Goal: Task Accomplishment & Management: Manage account settings

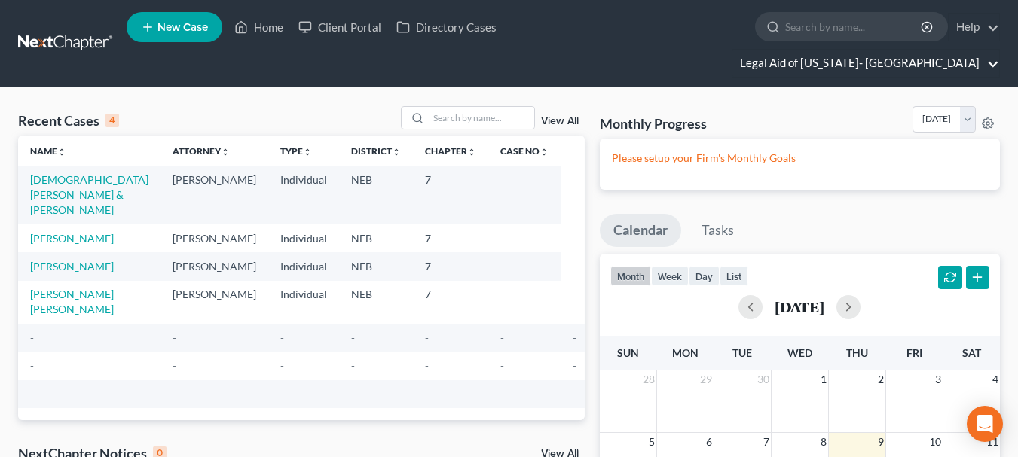
click at [927, 50] on link "Legal Aid of [US_STATE]- [GEOGRAPHIC_DATA]" at bounding box center [865, 63] width 267 height 27
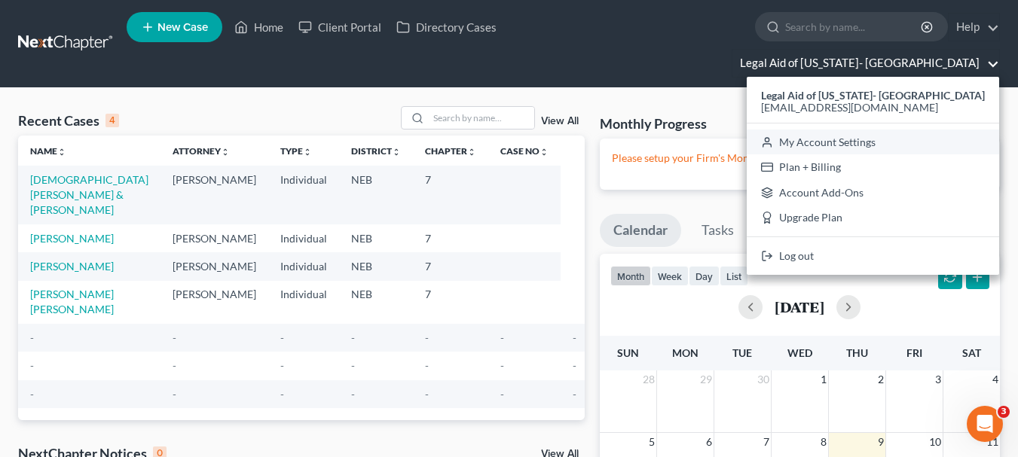
click at [877, 130] on link "My Account Settings" at bounding box center [873, 143] width 252 height 26
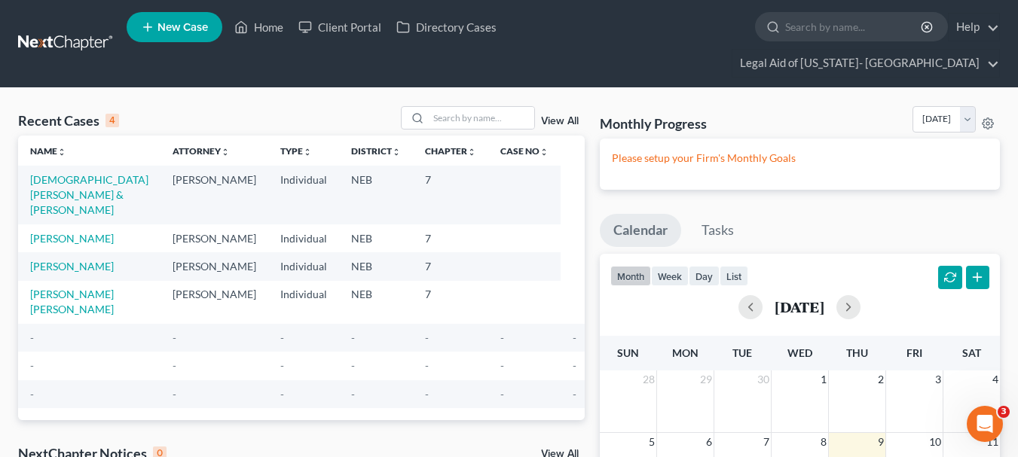
select select "48"
select select "23"
select select "30"
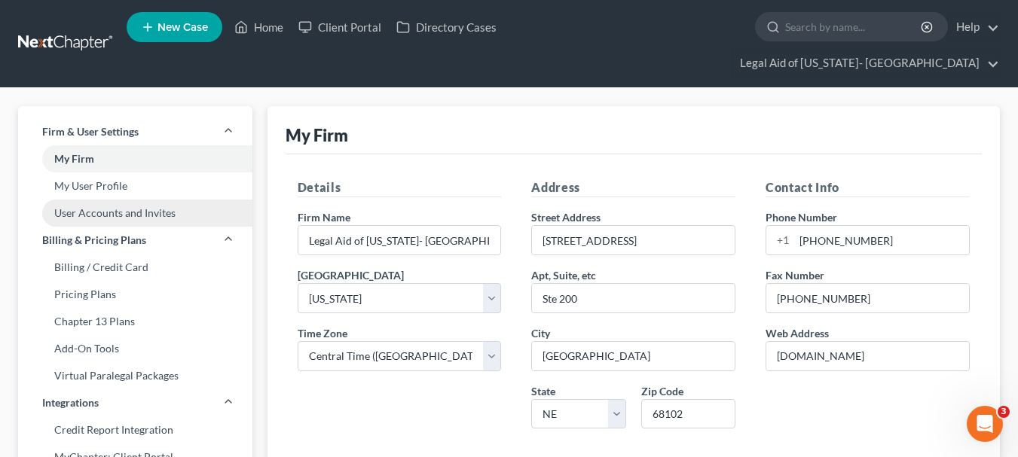
click at [102, 200] on link "User Accounts and Invites" at bounding box center [135, 213] width 234 height 27
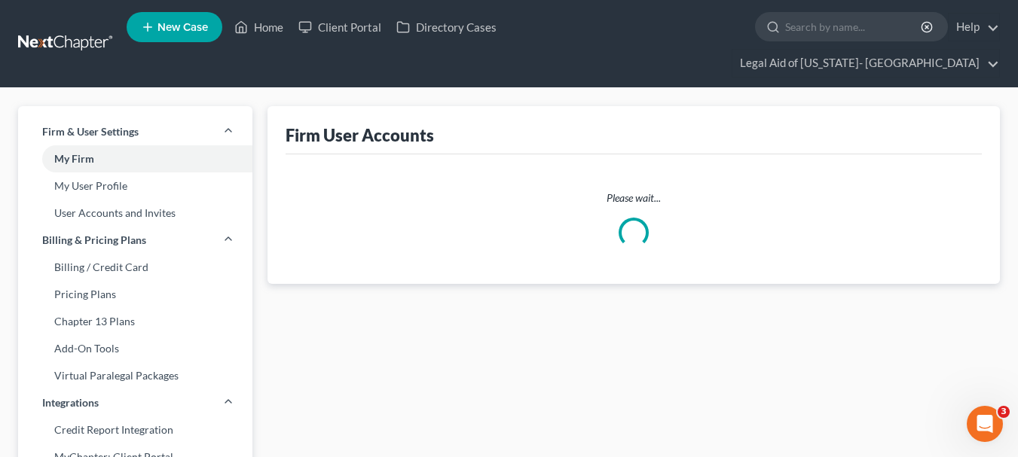
select select "0"
select select "1"
select select "0"
select select "1"
select select "0"
